Goal: Task Accomplishment & Management: Complete application form

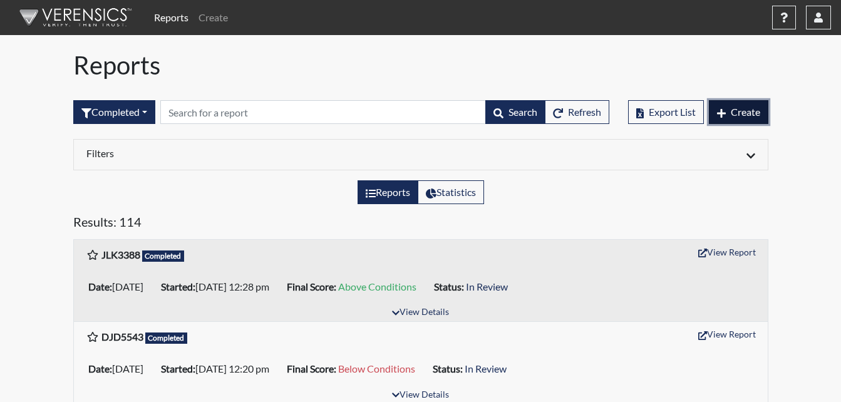
click at [752, 112] on span "Create" at bounding box center [745, 112] width 29 height 12
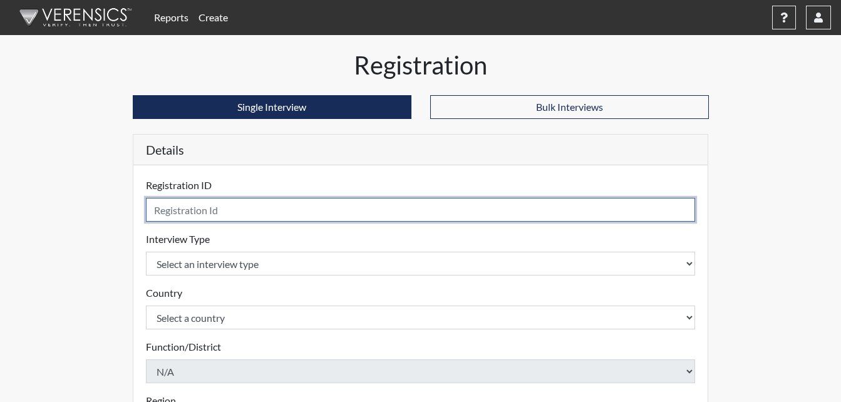
click at [289, 207] on input "text" at bounding box center [421, 210] width 550 height 24
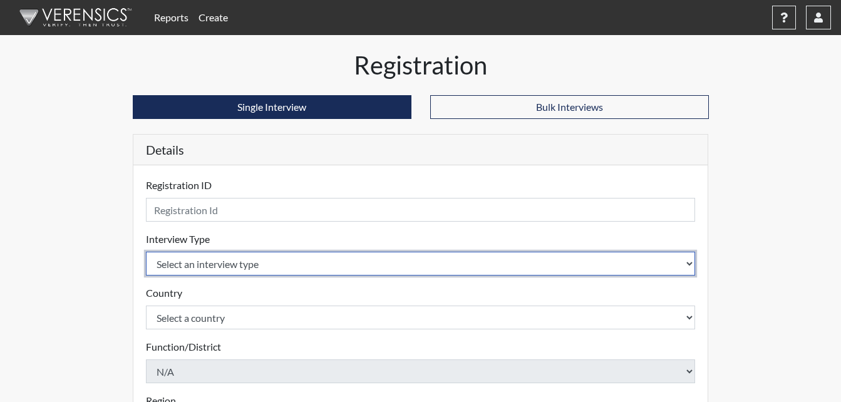
click at [232, 261] on select "Select an interview type Corrections Pre-Employment" at bounding box center [421, 264] width 550 height 24
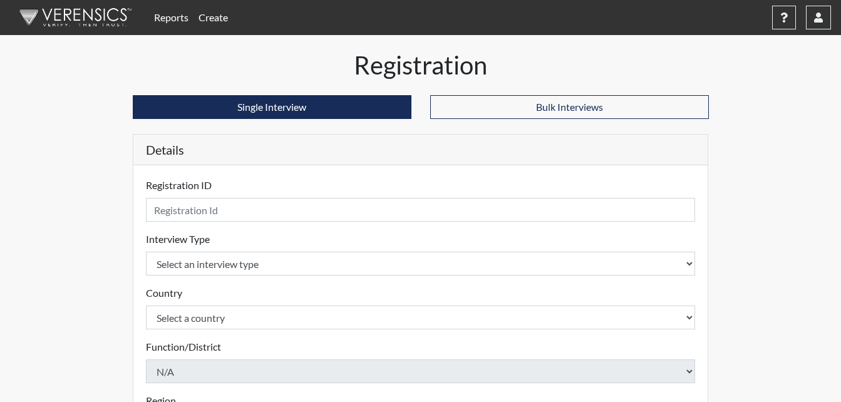
click at [170, 298] on label "Country" at bounding box center [164, 293] width 36 height 15
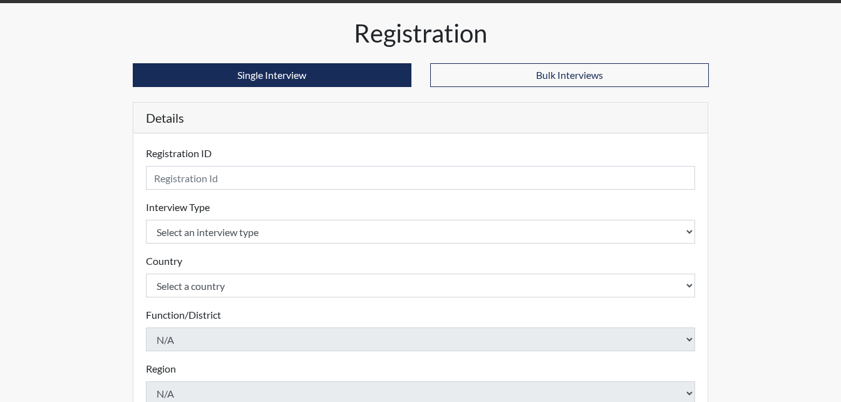
scroll to position [63, 0]
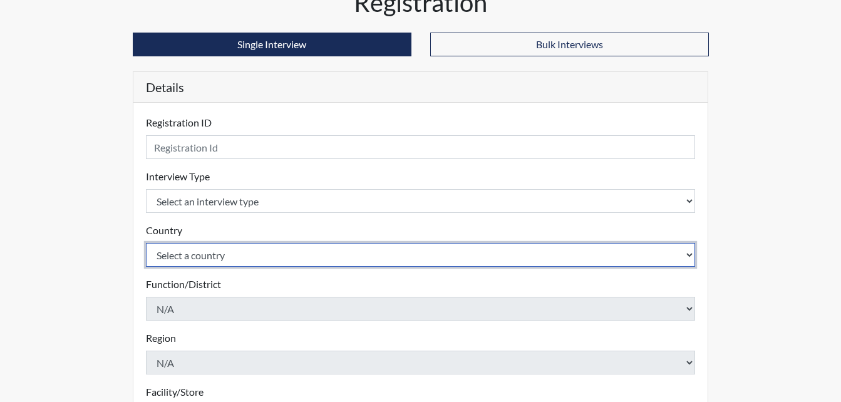
click at [195, 257] on select "Select a country [GEOGRAPHIC_DATA] [GEOGRAPHIC_DATA]" at bounding box center [421, 255] width 550 height 24
select select "united-states-of-[GEOGRAPHIC_DATA]"
click at [146, 243] on select "Select a country [GEOGRAPHIC_DATA] [GEOGRAPHIC_DATA]" at bounding box center [421, 255] width 550 height 24
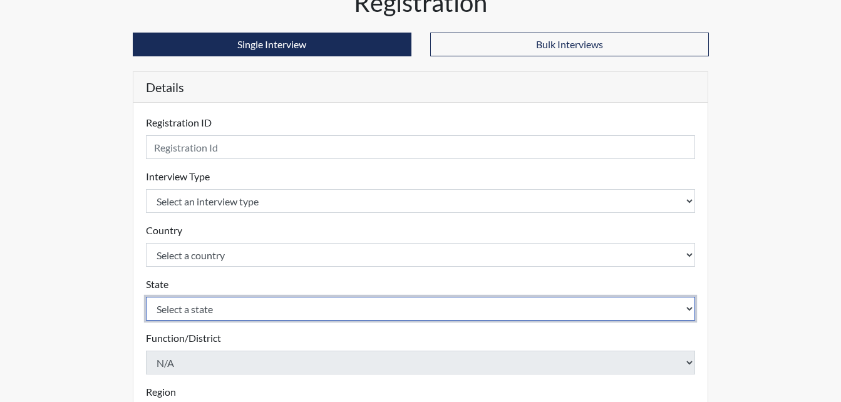
click at [271, 313] on select "Select a state [US_STATE] [US_STATE] [US_STATE] [US_STATE] [US_STATE] [US_STATE…" at bounding box center [421, 309] width 550 height 24
select select "GA"
click at [146, 297] on select "Select a state [US_STATE] [US_STATE] [US_STATE] [US_STATE] [US_STATE] [US_STATE…" at bounding box center [421, 309] width 550 height 24
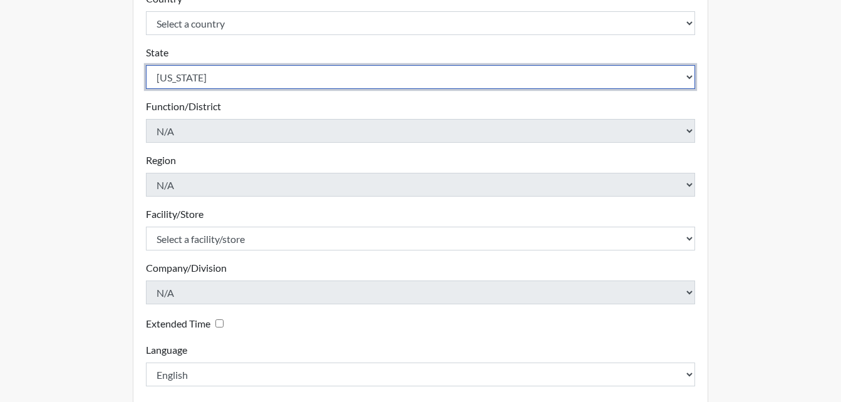
scroll to position [313, 0]
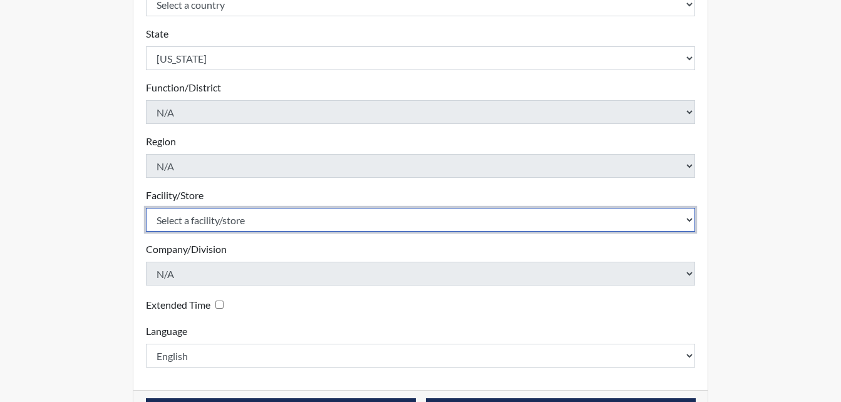
click at [569, 222] on select "Select a facility/store [PERSON_NAME] ITF [PERSON_NAME] PDC [PERSON_NAME]" at bounding box center [421, 220] width 550 height 24
select select "bcc861db-30ac-4530-8f11-93c8e4ad22de"
click at [146, 208] on select "Select a facility/store [PERSON_NAME] ITF [PERSON_NAME] PDC [PERSON_NAME]" at bounding box center [421, 220] width 550 height 24
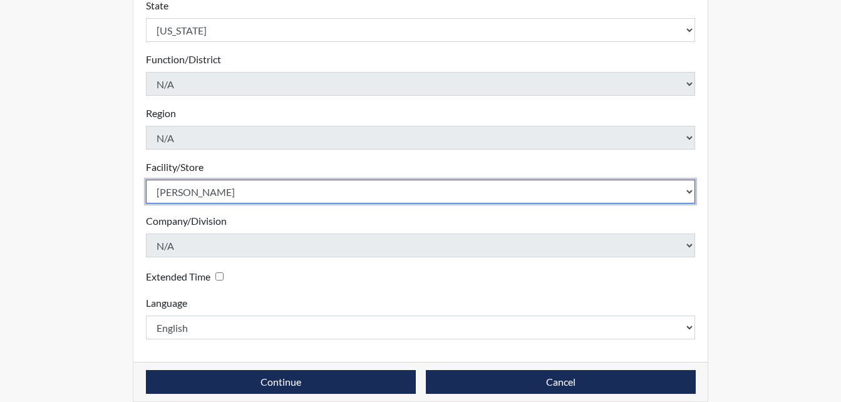
scroll to position [356, 0]
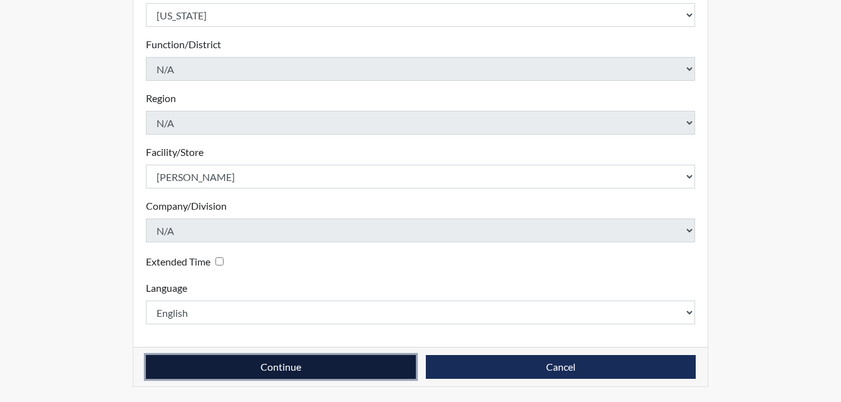
click at [328, 363] on button "Continue" at bounding box center [281, 367] width 270 height 24
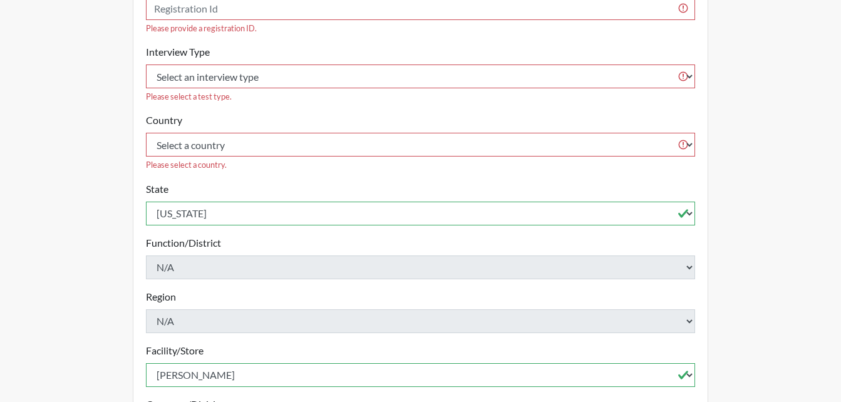
scroll to position [106, 0]
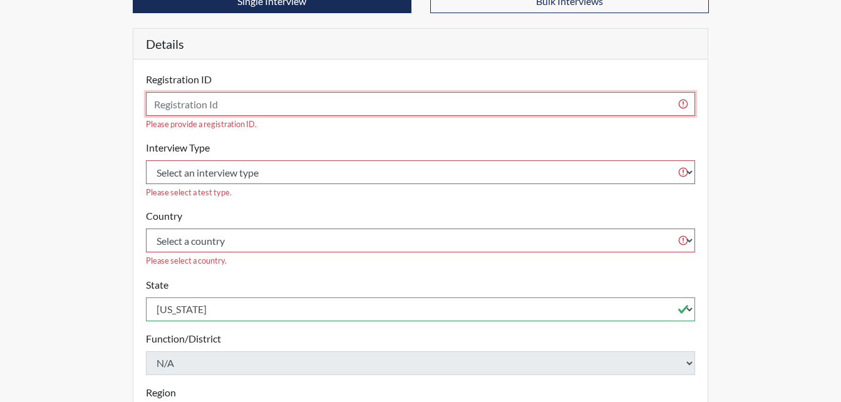
click at [317, 103] on input "text" at bounding box center [421, 104] width 550 height 24
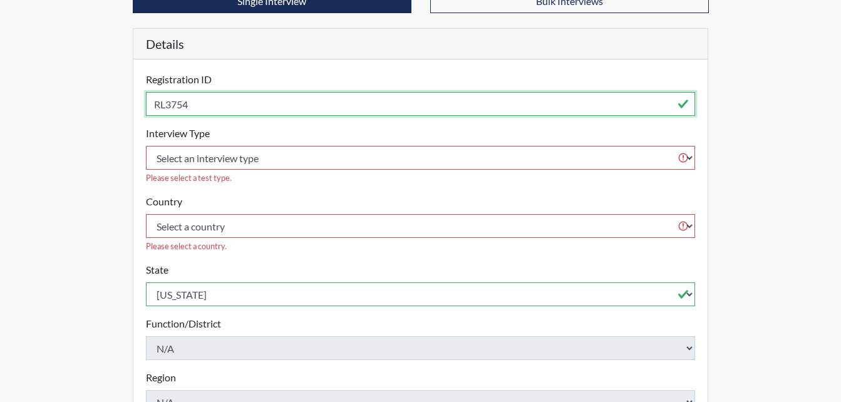
type input "RL3754"
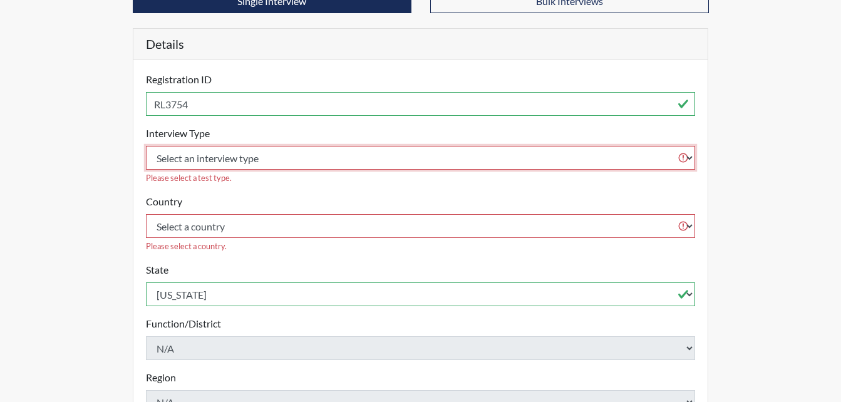
click at [280, 158] on select "Select an interview type Corrections Pre-Employment" at bounding box center [421, 158] width 550 height 24
select select "ff733e93-e1bf-11ea-9c9f-0eff0cf7eb8f"
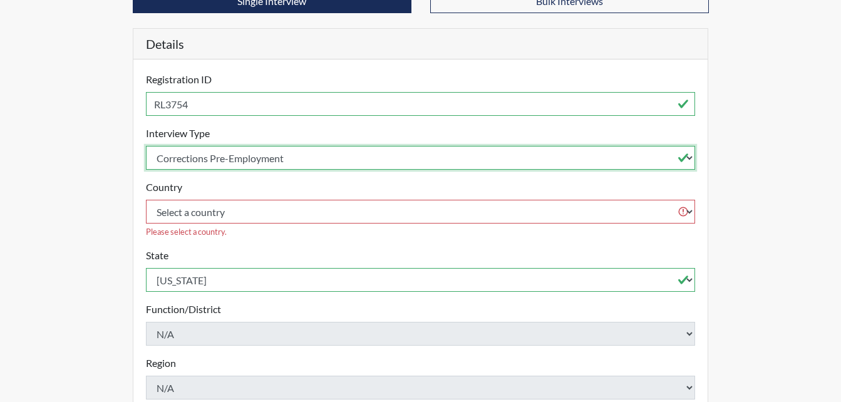
click at [146, 146] on select "Select an interview type Corrections Pre-Employment" at bounding box center [421, 158] width 550 height 24
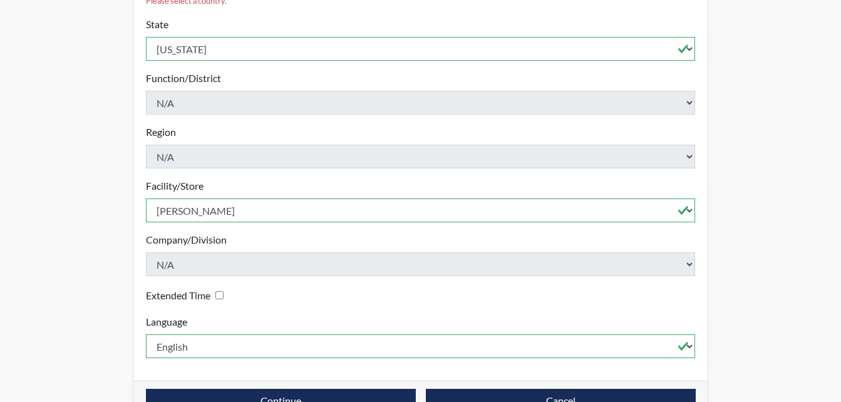
scroll to position [356, 0]
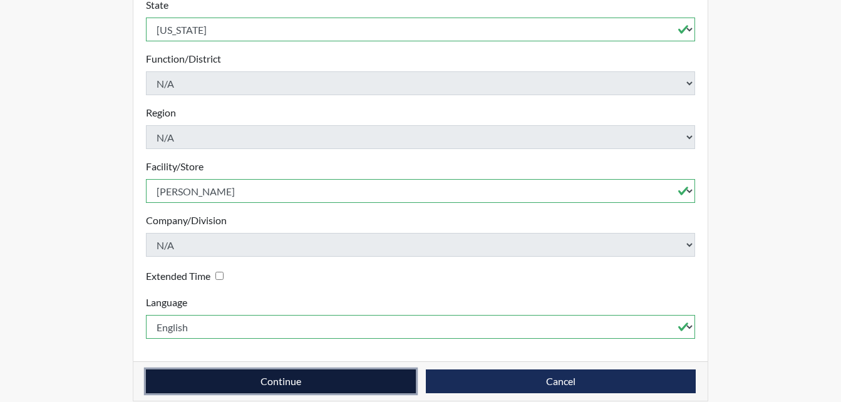
click at [360, 370] on button "Continue" at bounding box center [281, 382] width 270 height 24
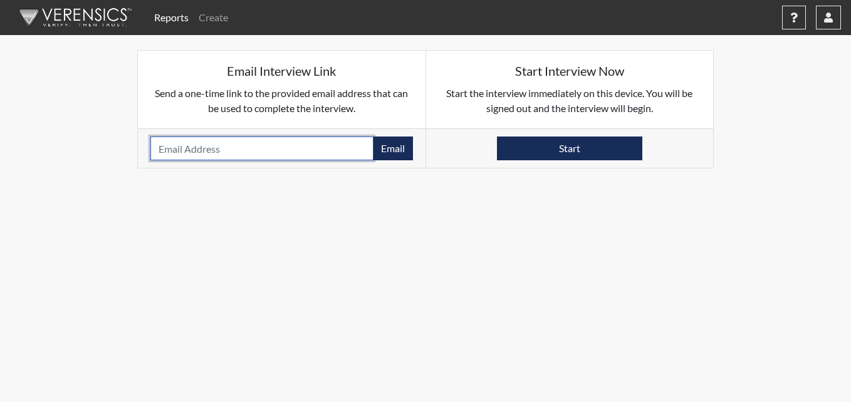
click at [277, 147] on input "email" at bounding box center [261, 149] width 223 height 24
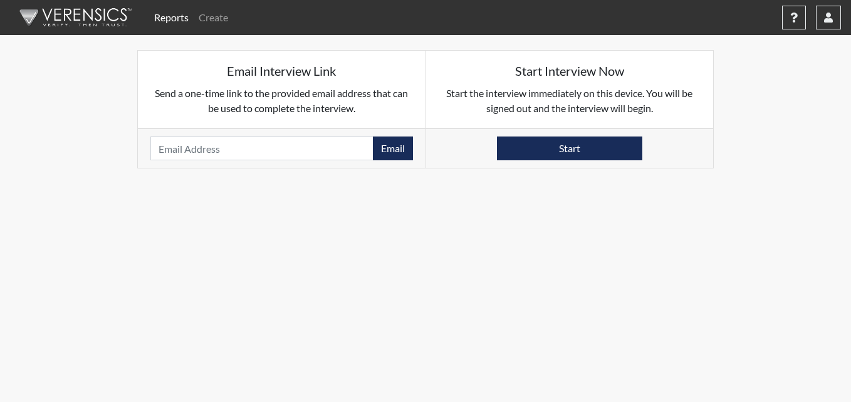
drag, startPoint x: 623, startPoint y: 277, endPoint x: 617, endPoint y: 272, distance: 8.0
click at [623, 277] on body "Reports Create Help Center × Verensics Best Practices How to successfully use t…" at bounding box center [425, 201] width 851 height 402
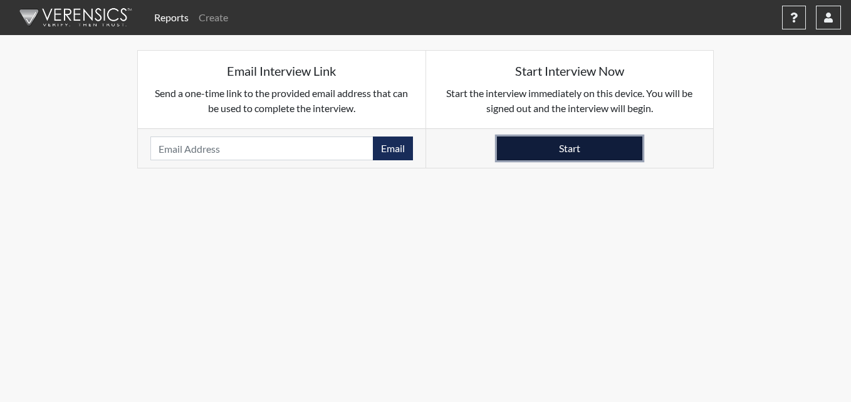
click at [569, 140] on button "Start" at bounding box center [569, 149] width 145 height 24
